Goal: Navigation & Orientation: Find specific page/section

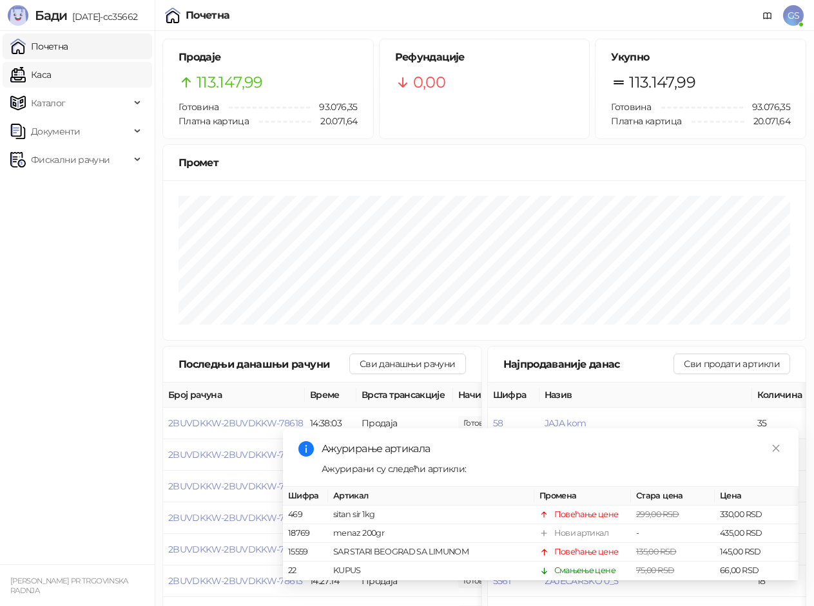
click at [51, 77] on link "Каса" at bounding box center [30, 75] width 41 height 26
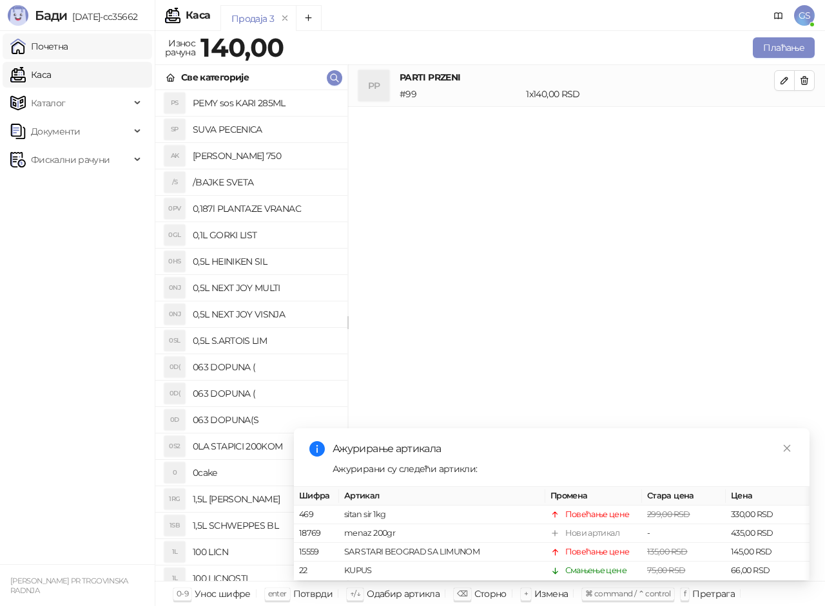
click at [68, 44] on link "Почетна" at bounding box center [39, 47] width 58 height 26
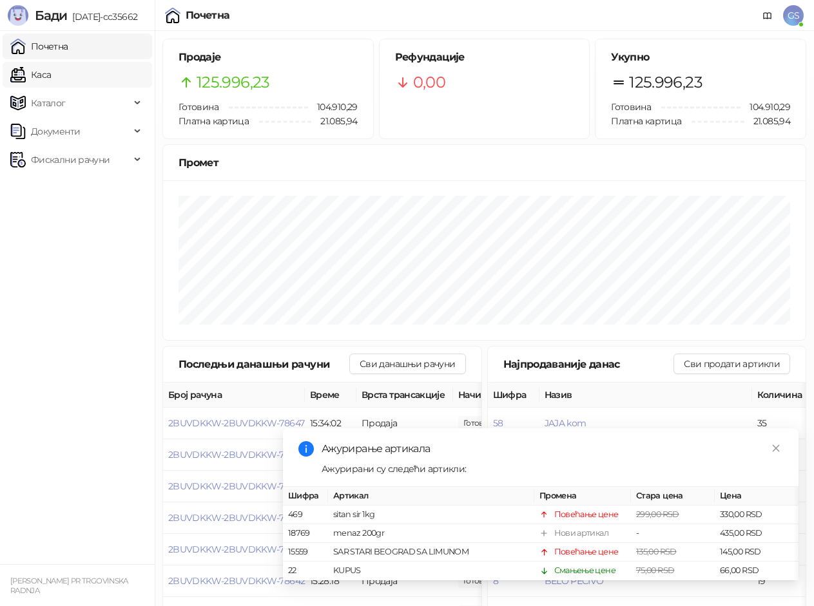
click at [51, 72] on link "Каса" at bounding box center [30, 75] width 41 height 26
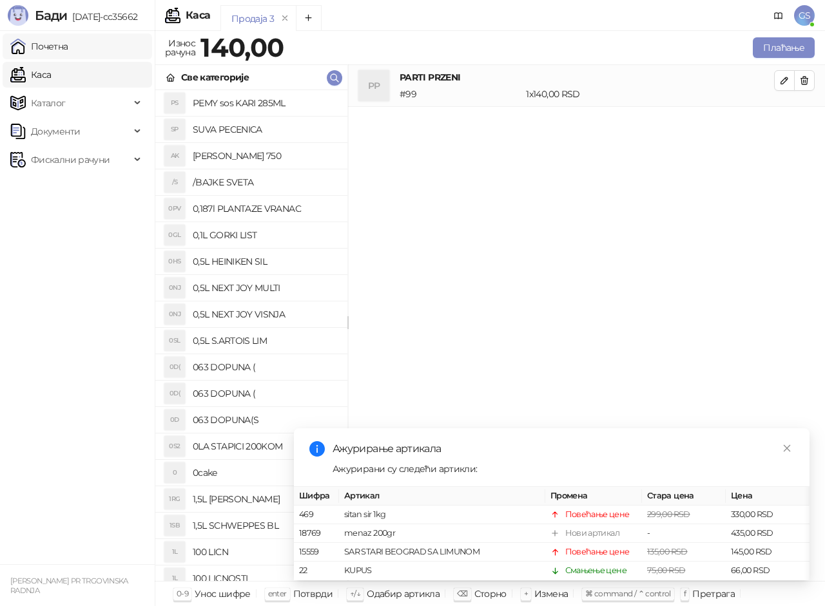
click at [63, 48] on link "Почетна" at bounding box center [39, 47] width 58 height 26
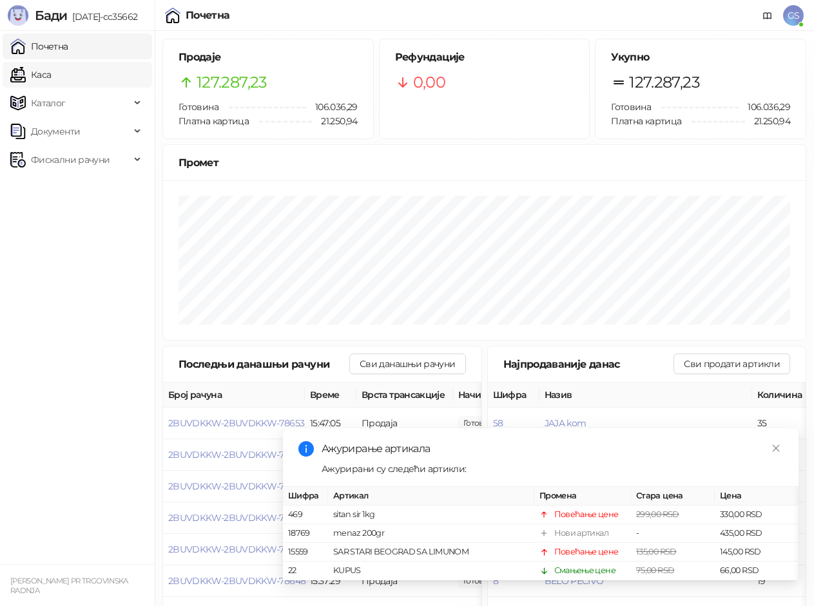
click at [51, 73] on link "Каса" at bounding box center [30, 75] width 41 height 26
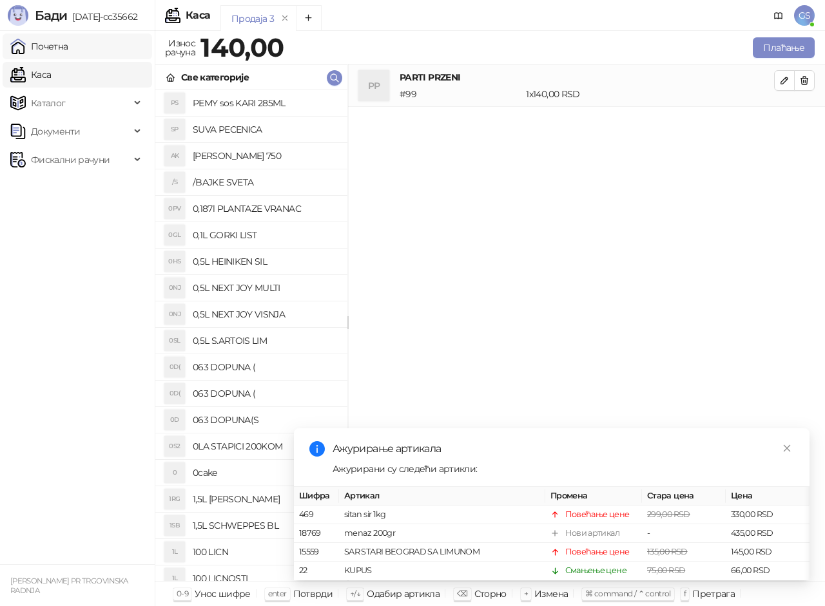
click at [64, 48] on link "Почетна" at bounding box center [39, 47] width 58 height 26
